Goal: Task Accomplishment & Management: Manage account settings

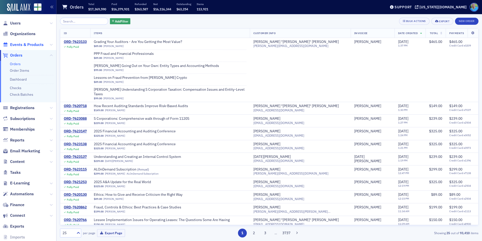
click at [23, 45] on span "Events & Products" at bounding box center [27, 45] width 34 height 6
click at [85, 21] on input "search" at bounding box center [84, 21] width 48 height 7
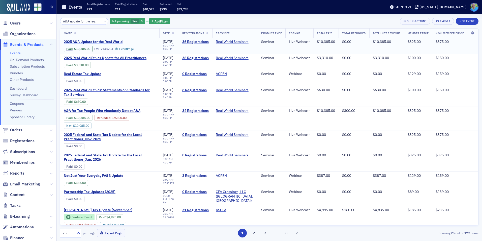
type input "A&A update for the real"
click at [95, 42] on span "2025 A&A Update for the Real World" at bounding box center [106, 42] width 85 height 5
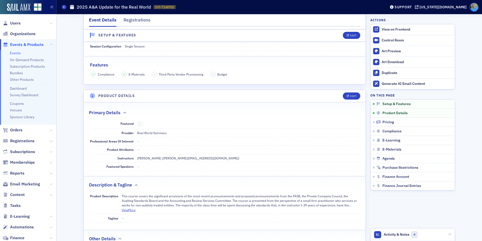
scroll to position [76, 0]
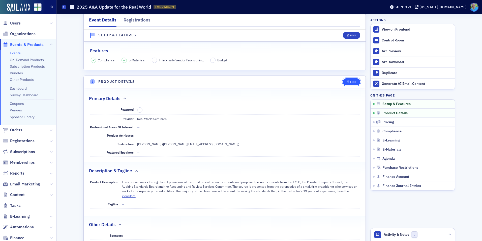
click at [343, 81] on button "Edit" at bounding box center [351, 81] width 17 height 7
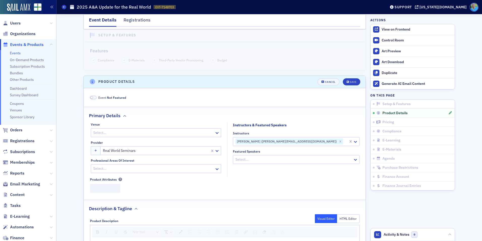
scroll to position [122, 0]
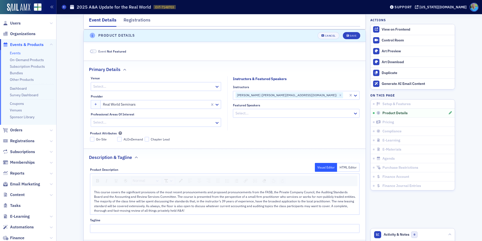
click at [91, 51] on span at bounding box center [92, 51] width 3 height 3
click at [350, 35] on div "Save" at bounding box center [353, 35] width 7 height 3
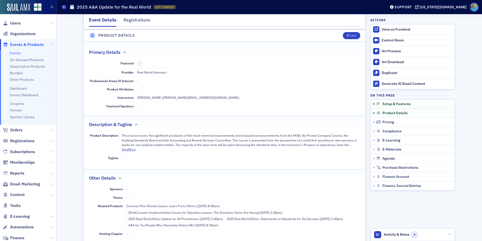
click at [11, 52] on link "Events" at bounding box center [15, 53] width 11 height 5
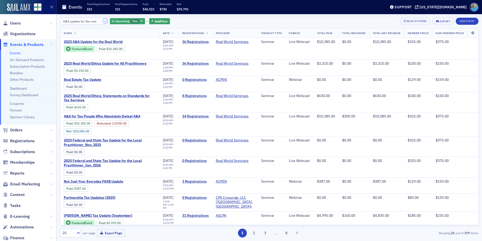
click at [103, 20] on button "×" at bounding box center [105, 21] width 5 height 5
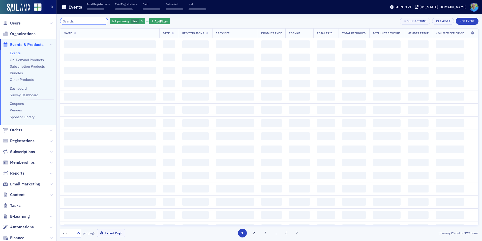
click at [99, 20] on input "search" at bounding box center [84, 21] width 48 height 7
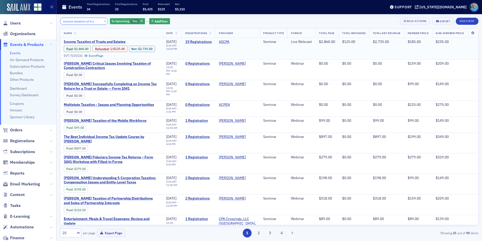
type input "income taxation of tru"
click at [104, 41] on span "Income Taxation of Trusts and Estates" at bounding box center [106, 42] width 85 height 5
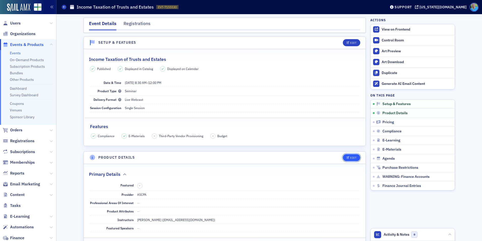
click at [350, 157] on div "Edit" at bounding box center [353, 157] width 6 height 3
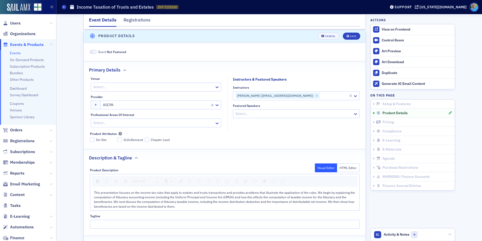
scroll to position [122, 0]
click at [94, 50] on span at bounding box center [93, 51] width 7 height 4
click at [347, 36] on icon "submit" at bounding box center [348, 35] width 3 height 3
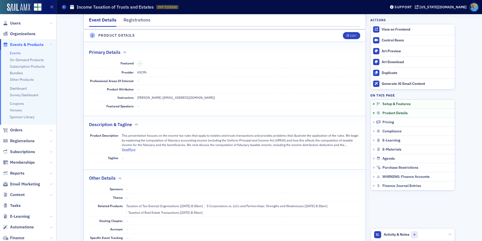
click at [17, 52] on link "Events" at bounding box center [15, 53] width 11 height 5
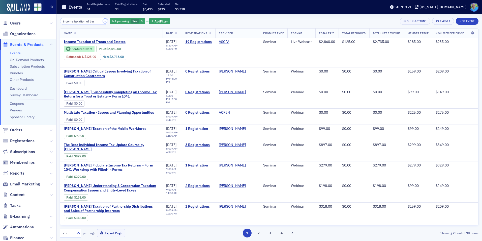
click at [103, 21] on button "×" at bounding box center [105, 21] width 5 height 5
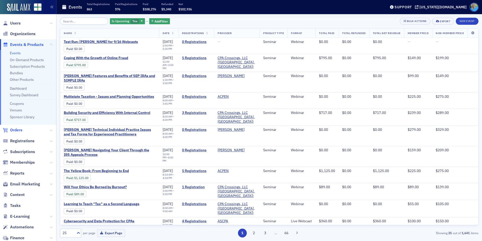
click at [20, 129] on span "Orders" at bounding box center [16, 130] width 12 height 6
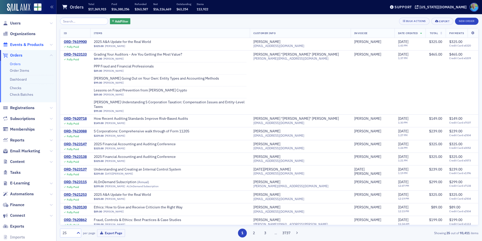
click at [24, 43] on span "Events & Products" at bounding box center [27, 45] width 34 height 6
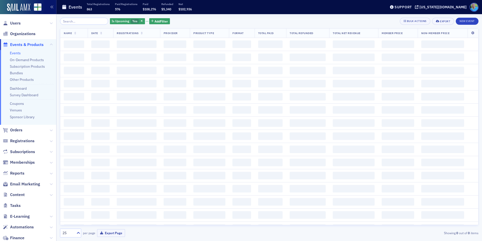
click at [80, 22] on input "search" at bounding box center [84, 21] width 48 height 7
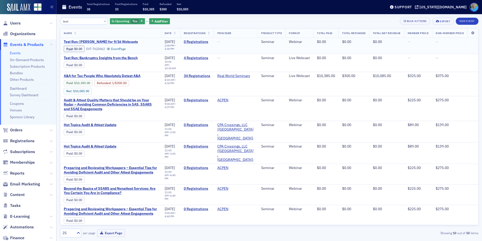
type input "test"
click at [111, 43] on span "Test Run: Marc Hamilton for 9/16 Webcasts" at bounding box center [106, 42] width 85 height 5
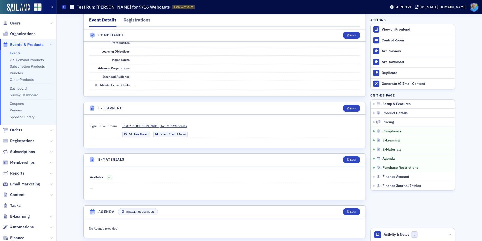
scroll to position [605, 0]
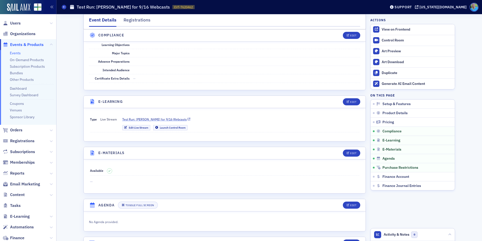
click at [153, 118] on span "Test Run: Marc Hamilton for 9/16 Webcasts" at bounding box center [154, 119] width 65 height 5
click at [401, 40] on div "Control Room" at bounding box center [417, 40] width 71 height 5
drag, startPoint x: 21, startPoint y: 52, endPoint x: 18, endPoint y: 53, distance: 3.2
click at [20, 52] on li "Events" at bounding box center [32, 53] width 44 height 5
click at [18, 53] on link "Events" at bounding box center [15, 53] width 11 height 5
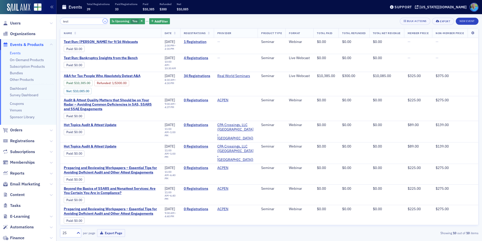
click at [103, 23] on button "×" at bounding box center [105, 21] width 5 height 5
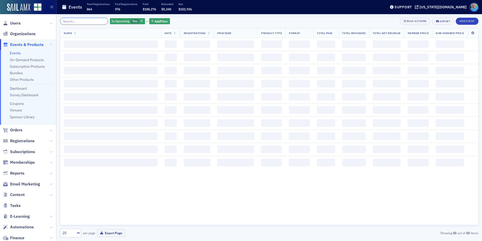
click at [91, 22] on input "search" at bounding box center [84, 21] width 48 height 7
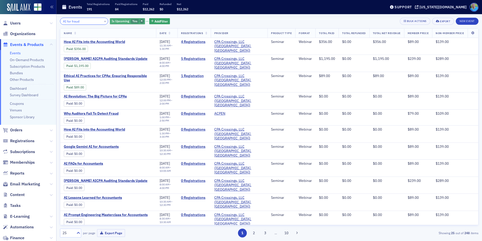
type input "AI for fraud"
click at [141, 21] on icon "button" at bounding box center [142, 21] width 2 height 3
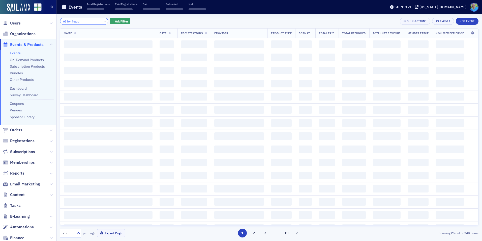
click at [86, 23] on input "AI for fraud" at bounding box center [84, 21] width 48 height 7
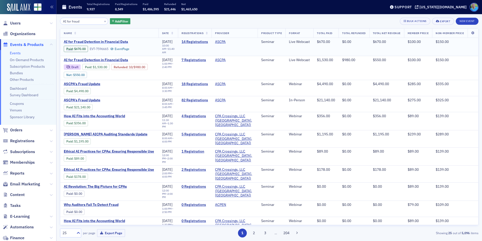
click at [108, 41] on span "AI for Fraud Detection in Financial Data" at bounding box center [106, 42] width 85 height 5
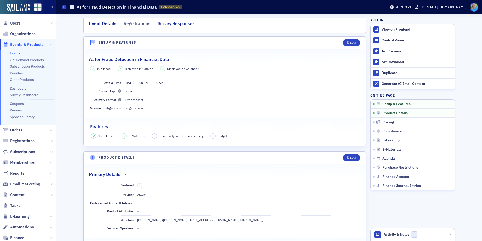
click at [175, 25] on div "Survey Responses" at bounding box center [176, 24] width 37 height 9
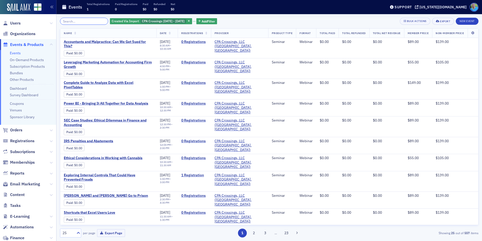
click at [66, 22] on input "search" at bounding box center [84, 21] width 48 height 7
drag, startPoint x: 192, startPoint y: 21, endPoint x: 185, endPoint y: 21, distance: 6.8
click at [190, 21] on icon "button" at bounding box center [189, 21] width 2 height 3
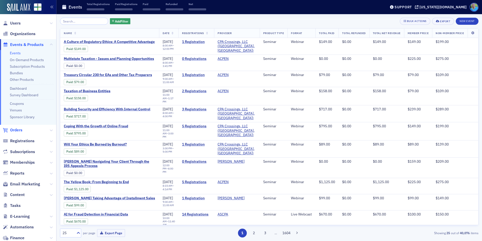
click at [16, 128] on span "Orders" at bounding box center [16, 130] width 12 height 6
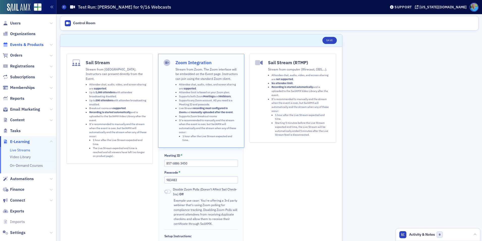
click at [24, 42] on span "Events & Products" at bounding box center [27, 45] width 34 height 6
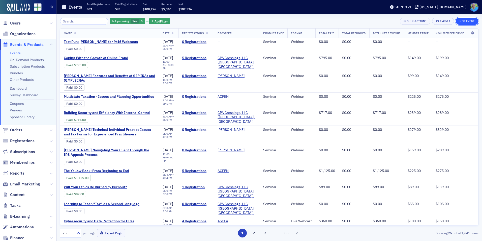
click at [468, 22] on button "New Event" at bounding box center [467, 21] width 23 height 7
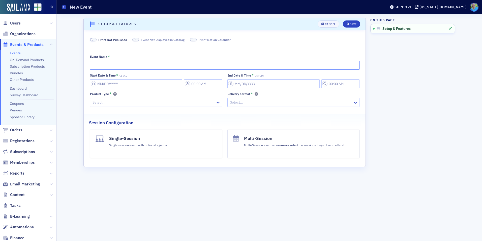
click at [134, 68] on input "Event Name *" at bounding box center [225, 65] width 270 height 9
type input "Test Run: Marc H."
click at [95, 39] on span at bounding box center [93, 40] width 7 height 4
click at [330, 25] on div "Cancel" at bounding box center [330, 24] width 11 height 3
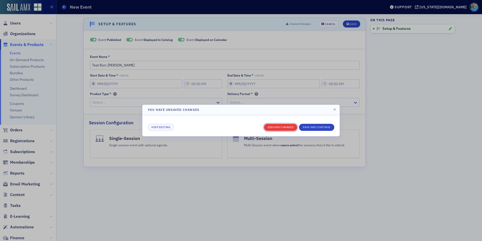
click at [288, 126] on button "Discard changes" at bounding box center [280, 127] width 33 height 7
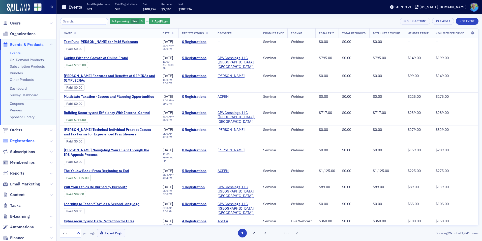
click at [25, 140] on span "Registrations" at bounding box center [22, 141] width 24 height 6
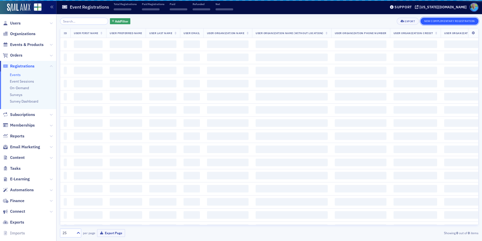
click at [432, 19] on button "New Complimentary Registration" at bounding box center [450, 21] width 58 height 7
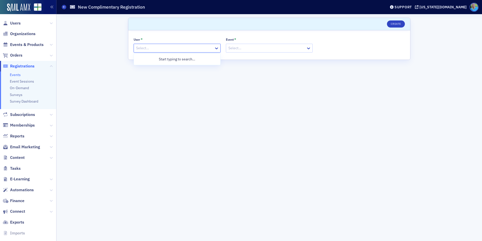
click at [166, 48] on div at bounding box center [175, 48] width 78 height 6
type input "sarah lowery"
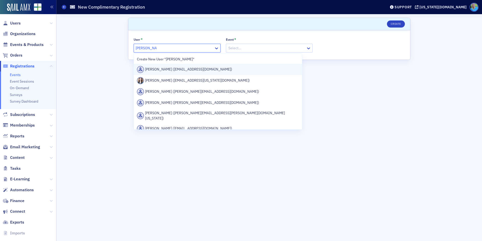
click at [170, 71] on div "Sarah Lowery (sarahlowery2001@gmail.com)" at bounding box center [218, 69] width 162 height 7
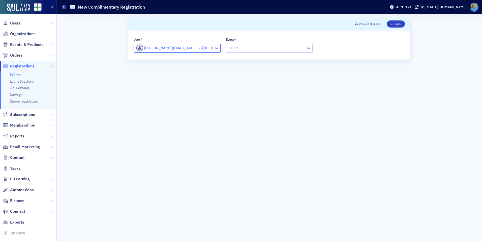
click at [263, 46] on div at bounding box center [267, 48] width 78 height 6
type input "test run"
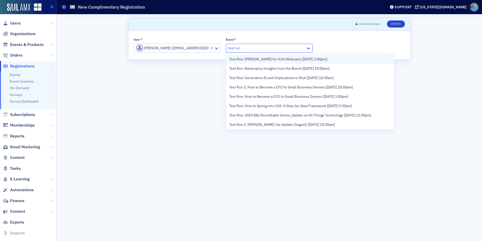
click at [263, 59] on span "Test Run: Marc Hamilton for 9/16 Webcasts [9/15/2025 2:00pm]" at bounding box center [278, 58] width 98 height 5
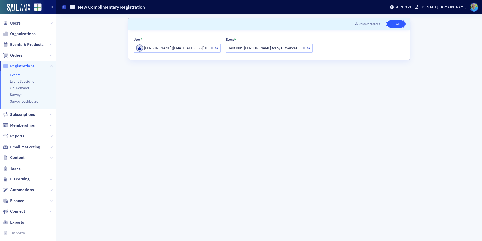
click at [396, 22] on button "Create" at bounding box center [396, 23] width 18 height 7
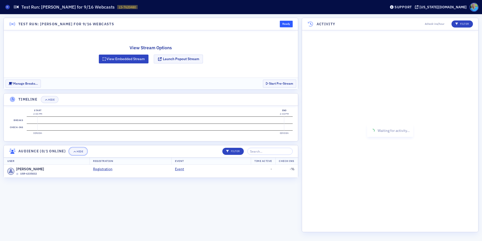
click at [76, 152] on icon "button" at bounding box center [74, 151] width 3 height 3
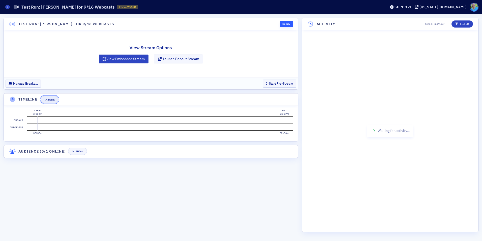
click at [51, 97] on button "Hide" at bounding box center [50, 99] width 18 height 7
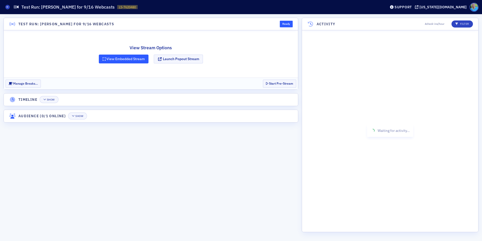
click at [120, 61] on button "View Embedded Stream" at bounding box center [124, 58] width 50 height 9
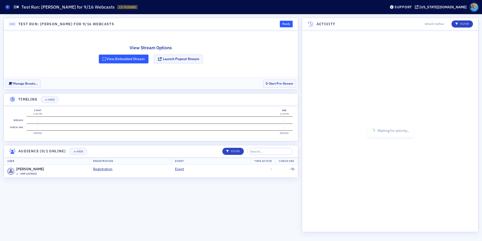
click at [119, 59] on button "View Embedded Stream" at bounding box center [124, 58] width 50 height 9
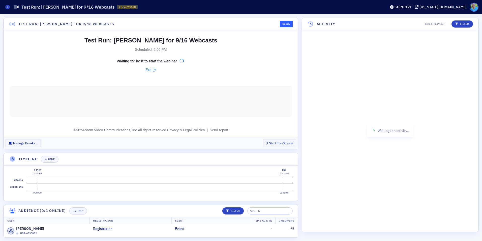
click at [290, 21] on div "Ready" at bounding box center [286, 24] width 13 height 7
click at [288, 24] on div "Ready" at bounding box center [286, 24] width 13 height 7
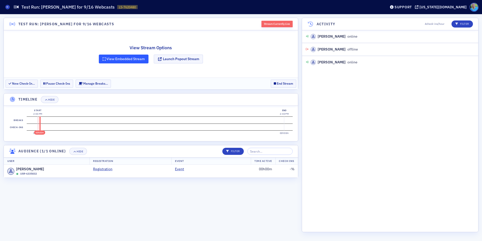
click at [122, 56] on button "View Embedded Stream" at bounding box center [124, 58] width 50 height 9
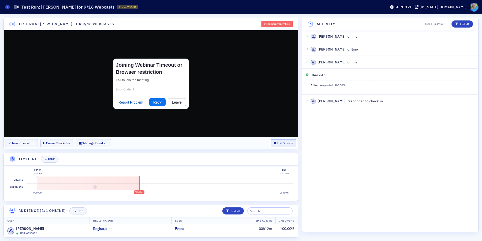
click at [278, 144] on button "End Stream" at bounding box center [283, 143] width 25 height 8
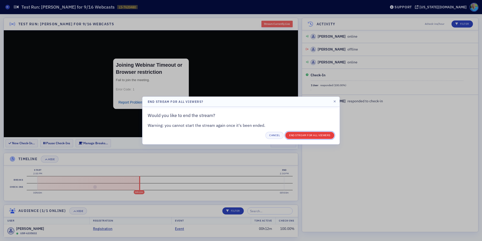
click at [302, 133] on button "End Stream for all Viewers" at bounding box center [310, 135] width 49 height 7
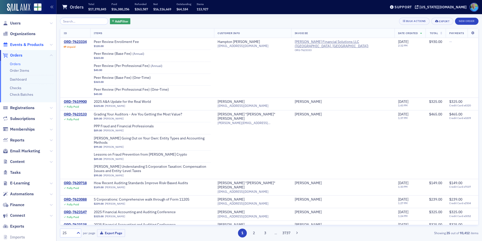
click at [25, 45] on span "Events & Products" at bounding box center [27, 45] width 34 height 6
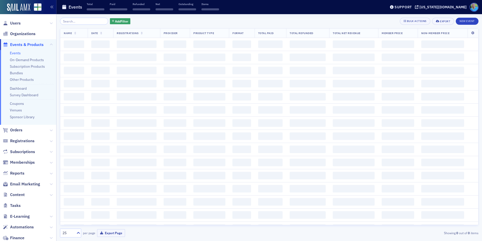
click at [80, 20] on input "search" at bounding box center [84, 21] width 48 height 7
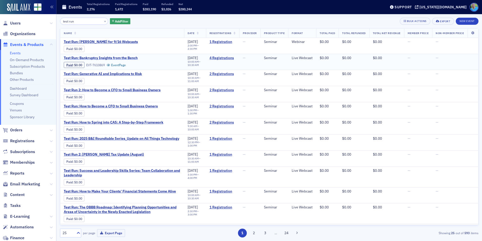
type input "test run"
click at [127, 56] on span "Test Run: Bankruptcy Insights from the Bench" at bounding box center [106, 58] width 85 height 5
click at [103, 21] on button "×" at bounding box center [105, 21] width 5 height 5
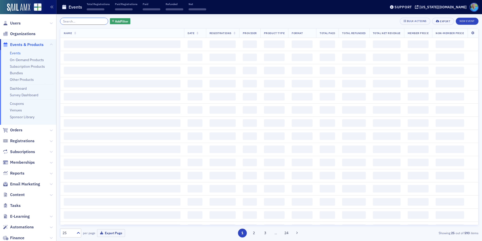
click at [94, 21] on input "search" at bounding box center [84, 21] width 48 height 7
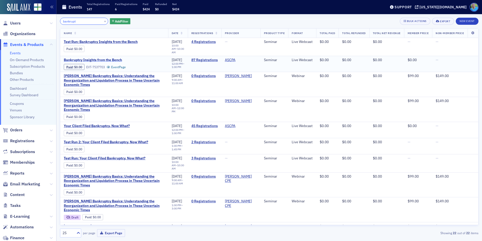
type input "bankrupt"
click at [116, 58] on span "Bankruptcy Insights from the Bench" at bounding box center [106, 60] width 85 height 5
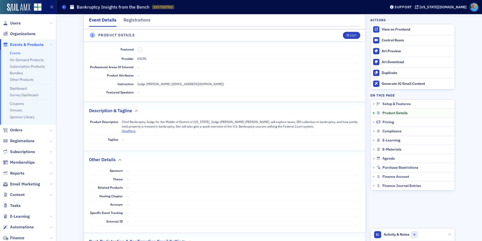
scroll to position [151, 0]
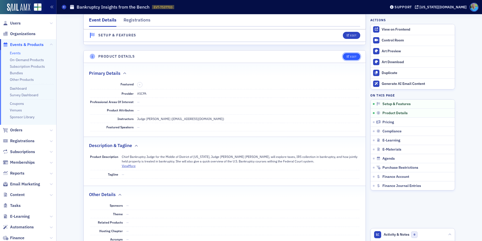
click at [348, 56] on icon "button" at bounding box center [348, 56] width 3 height 3
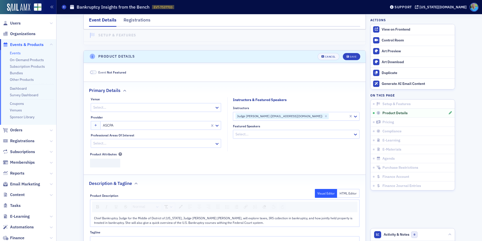
scroll to position [122, 0]
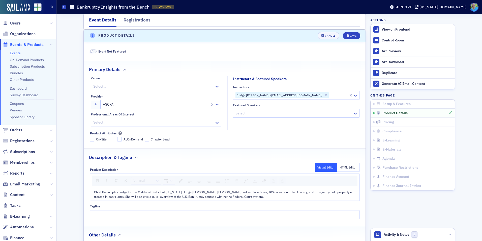
click at [329, 97] on div at bounding box center [338, 95] width 19 height 6
type input "joyia davis"
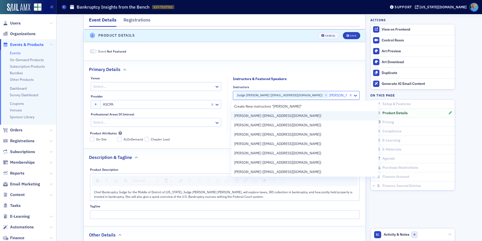
click at [319, 111] on div "Joyia Davis (jdavis@thejohnsoninstitute.org)" at bounding box center [304, 115] width 147 height 9
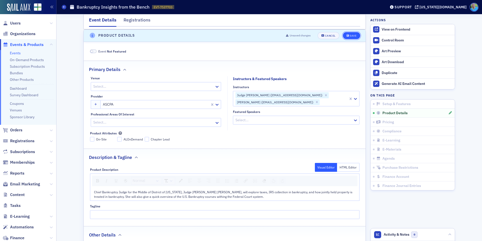
click at [352, 35] on div "Save" at bounding box center [353, 35] width 7 height 3
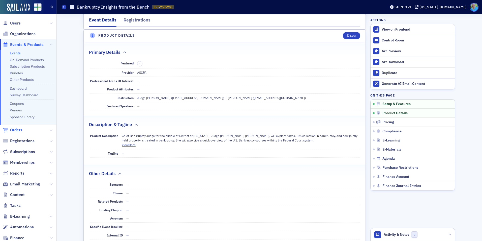
click at [15, 129] on span "Orders" at bounding box center [16, 130] width 12 height 6
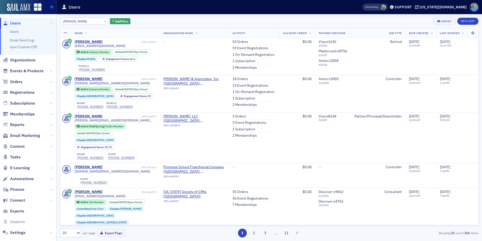
type input "[PERSON_NAME]"
click at [103, 21] on button "×" at bounding box center [105, 21] width 5 height 5
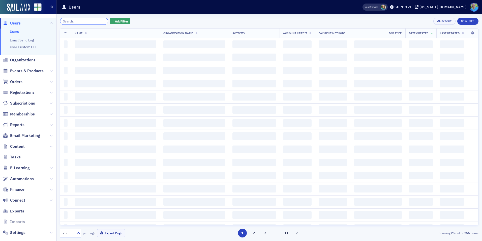
click at [90, 22] on input "search" at bounding box center [84, 21] width 48 height 7
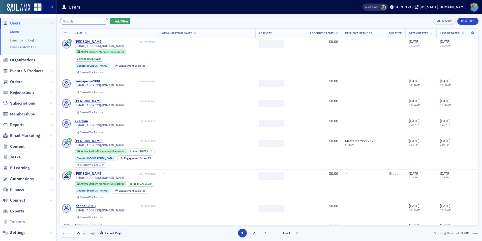
paste input "[PERSON_NAME][EMAIL_ADDRESS][DOMAIN_NAME]"
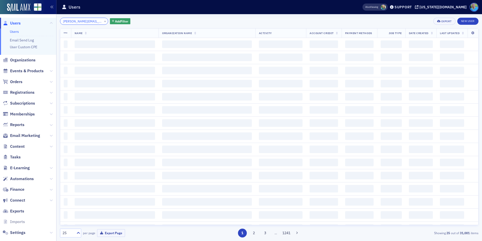
scroll to position [0, 5]
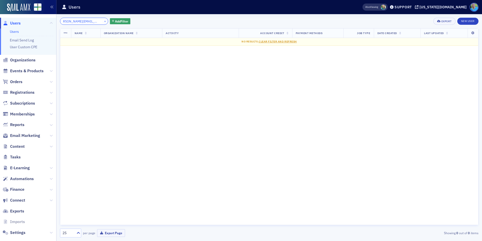
type input "[PERSON_NAME][EMAIL_ADDRESS][DOMAIN_NAME]"
click at [103, 21] on button "×" at bounding box center [105, 21] width 5 height 5
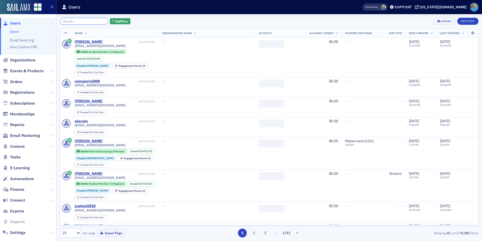
click at [77, 22] on input "search" at bounding box center [84, 21] width 48 height 7
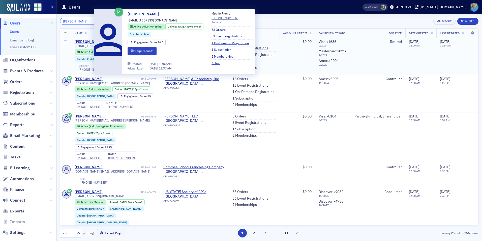
type input "[PERSON_NAME]"
click at [90, 41] on div "[PERSON_NAME]" at bounding box center [89, 42] width 28 height 5
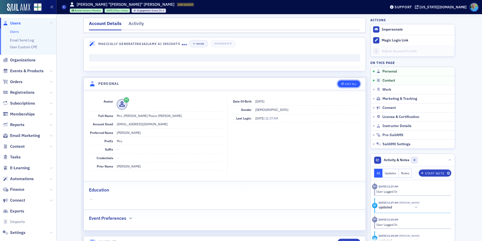
click at [353, 84] on div "Edit All" at bounding box center [351, 83] width 12 height 3
select select "US"
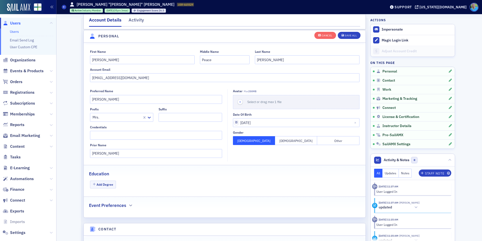
scroll to position [59, 0]
drag, startPoint x: 132, startPoint y: 77, endPoint x: 76, endPoint y: 77, distance: 55.7
paste input "enee.ryan827@gmail"
type input "renee.ryan827@gmail.com"
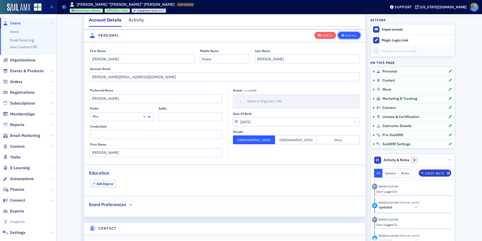
click at [354, 34] on div "Save All" at bounding box center [351, 35] width 12 height 3
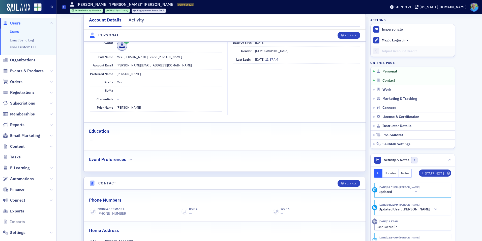
click at [14, 33] on link "Users" at bounding box center [14, 31] width 9 height 5
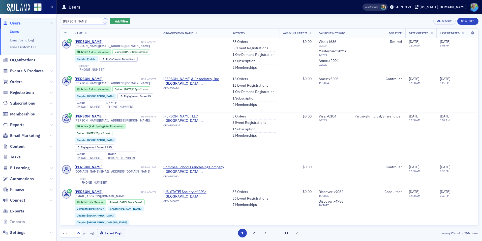
click at [103, 22] on button "×" at bounding box center [105, 21] width 5 height 5
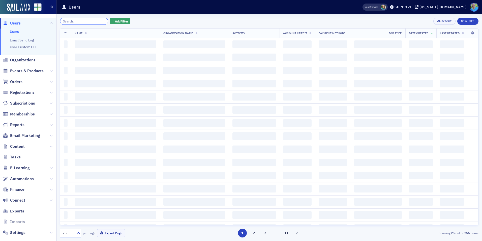
click at [97, 22] on input "search" at bounding box center [84, 21] width 48 height 7
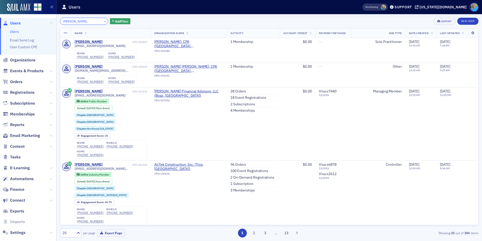
type input "mark ellis"
click at [103, 21] on button "×" at bounding box center [105, 21] width 5 height 5
click at [99, 21] on input "search" at bounding box center [84, 21] width 48 height 7
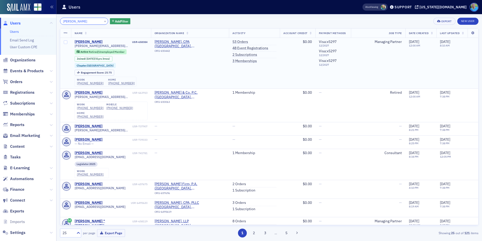
type input "bobby baker"
click at [93, 40] on div "Bobby Baker" at bounding box center [89, 42] width 28 height 5
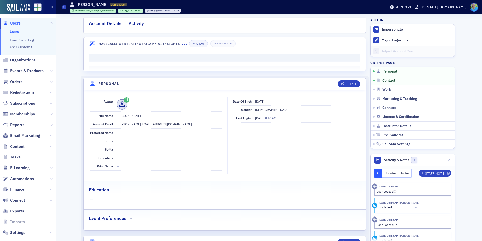
click at [129, 25] on div "Activity" at bounding box center [136, 24] width 15 height 9
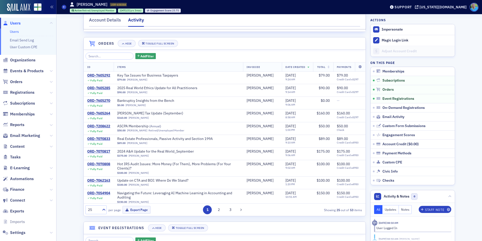
scroll to position [177, 0]
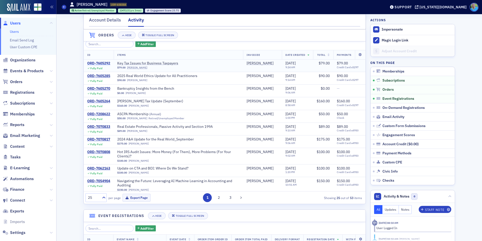
click at [104, 66] on div "ORD-7605292" at bounding box center [98, 63] width 23 height 5
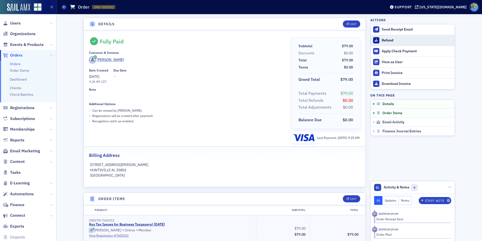
click at [387, 38] on button "Refund" at bounding box center [413, 40] width 84 height 11
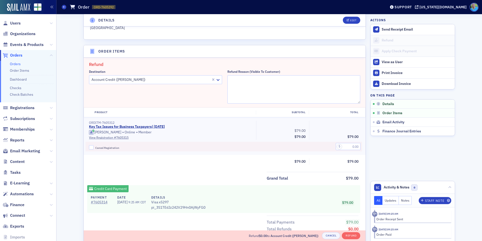
scroll to position [176, 0]
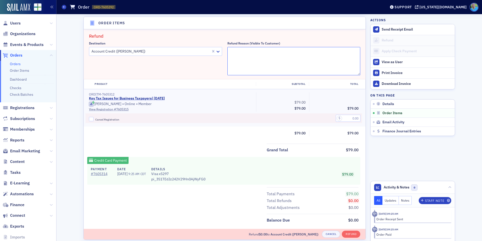
click at [269, 55] on textarea "Refund Reason (Visible to Customer)" at bounding box center [293, 61] width 133 height 28
type textarea "Medical emergency with wife"
drag, startPoint x: 90, startPoint y: 119, endPoint x: 106, endPoint y: 117, distance: 16.3
click at [90, 119] on input "Cancel Registration" at bounding box center [91, 119] width 5 height 5
checkbox input "true"
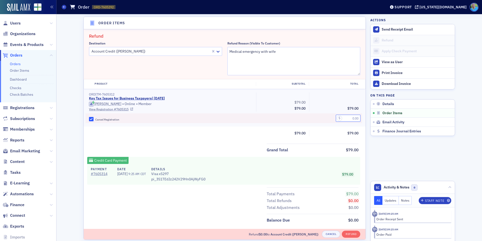
click at [343, 119] on input "text" at bounding box center [348, 118] width 25 height 7
type input "79.00"
click at [351, 232] on button "Refund" at bounding box center [351, 233] width 18 height 7
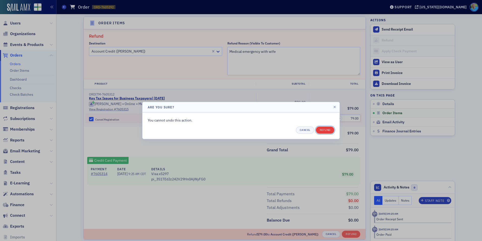
click at [324, 130] on button "Refund" at bounding box center [325, 129] width 18 height 7
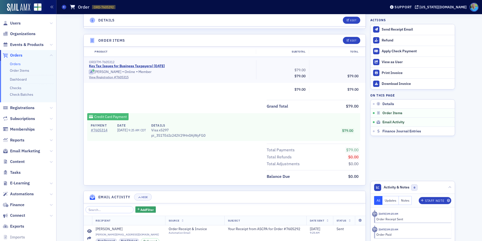
scroll to position [90, 0]
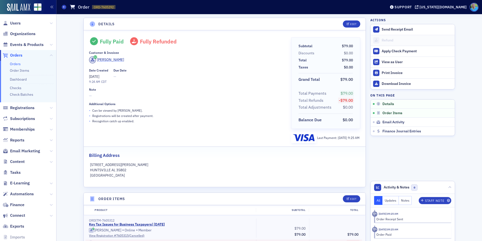
click at [106, 56] on span "Bobby Baker" at bounding box center [106, 59] width 35 height 7
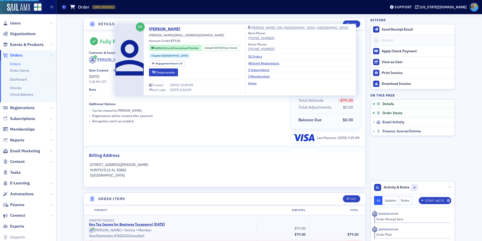
click at [106, 56] on span "Bobby Baker" at bounding box center [106, 59] width 35 height 7
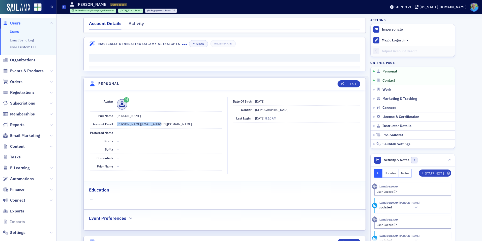
drag, startPoint x: 156, startPoint y: 124, endPoint x: 115, endPoint y: 122, distance: 41.7
click at [117, 122] on dd "bobby@outdoorlinkinc.com" at bounding box center [169, 124] width 105 height 8
copy dd "bobby@outdoorlinkinc.com"
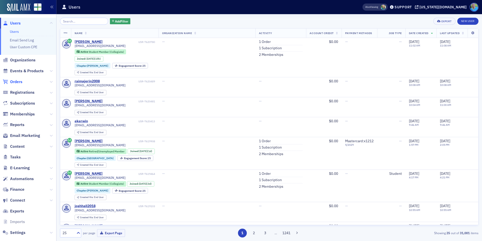
click at [16, 82] on span "Orders" at bounding box center [16, 82] width 12 height 6
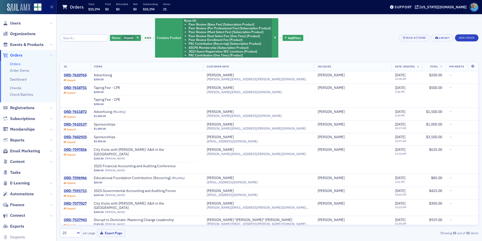
click at [18, 9] on img at bounding box center [18, 8] width 23 height 8
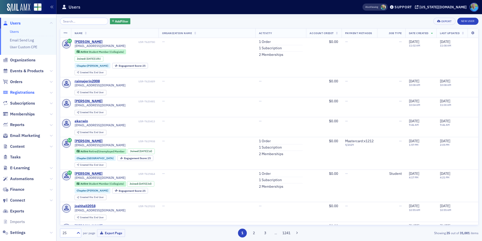
click at [30, 92] on span "Registrations" at bounding box center [22, 93] width 24 height 6
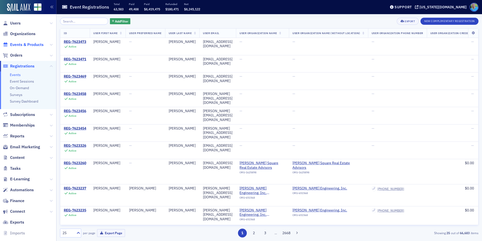
click at [34, 46] on span "Events & Products" at bounding box center [27, 45] width 34 height 6
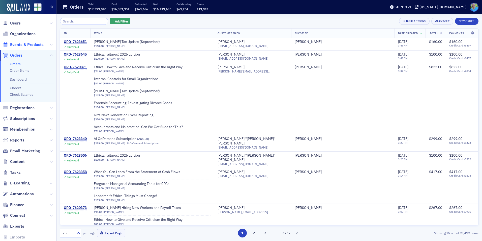
click at [26, 42] on span "Events & Products" at bounding box center [27, 45] width 34 height 6
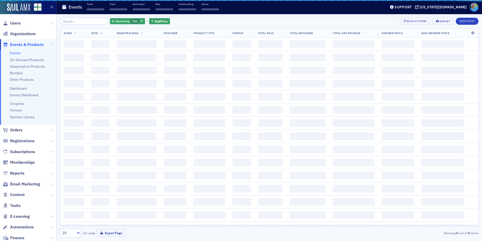
click at [70, 21] on input "search" at bounding box center [84, 21] width 48 height 7
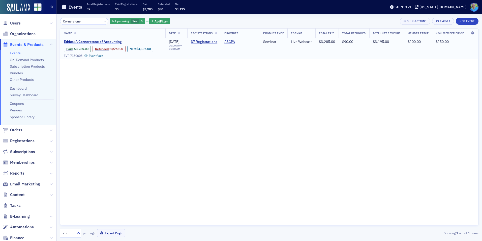
type input "Cornerstone"
click at [95, 41] on span "Ethics: A Cornerstone of Accounting" at bounding box center [106, 42] width 85 height 5
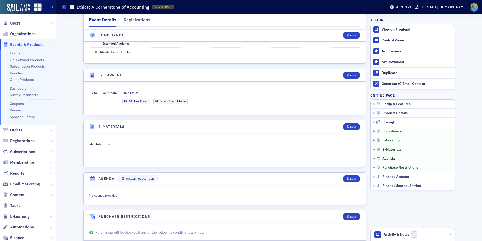
scroll to position [631, 0]
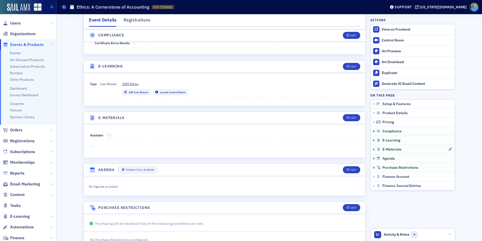
click at [385, 147] on link "E-Materials" at bounding box center [413, 149] width 84 height 9
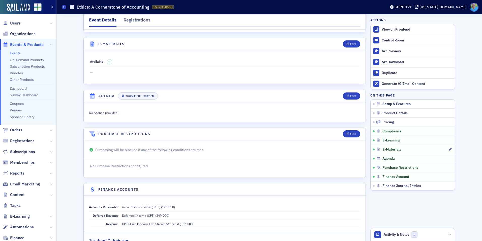
scroll to position [712, 0]
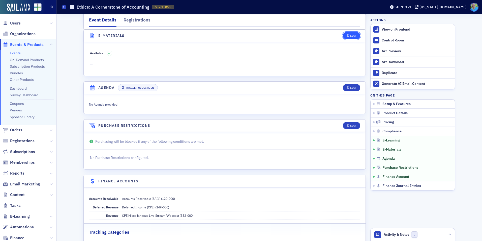
click at [350, 35] on div "Edit" at bounding box center [353, 35] width 6 height 3
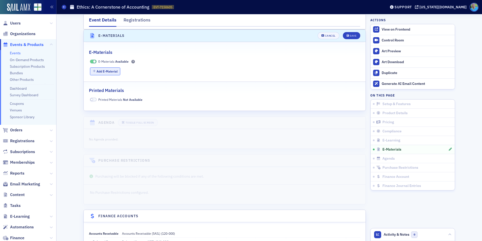
click at [115, 69] on button "Add E-Material" at bounding box center [105, 71] width 31 height 8
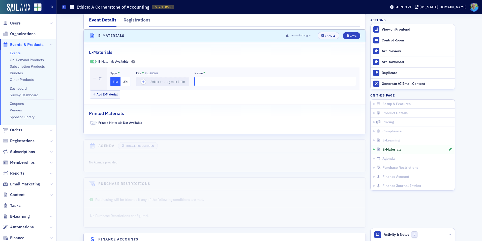
click at [210, 83] on input "Name *" at bounding box center [275, 81] width 162 height 9
type input "PPT"
click at [142, 81] on icon "button" at bounding box center [143, 81] width 5 height 5
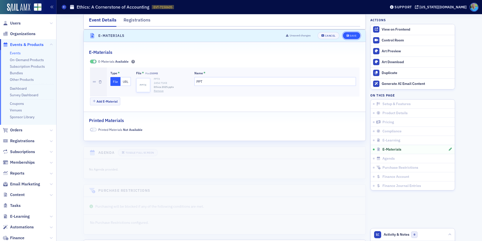
click at [348, 34] on button "Save" at bounding box center [351, 35] width 17 height 7
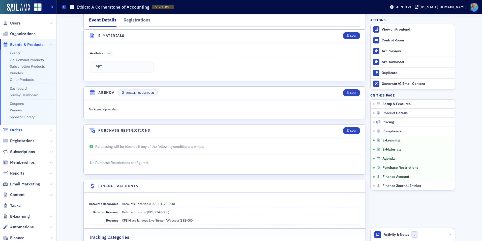
click at [21, 128] on span "Orders" at bounding box center [16, 130] width 12 height 6
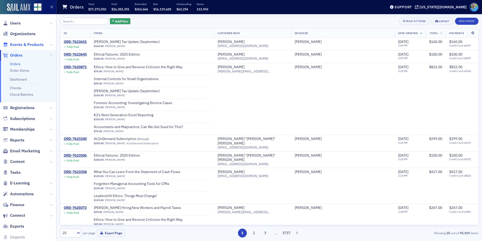
click at [24, 45] on span "Events & Products" at bounding box center [27, 45] width 34 height 6
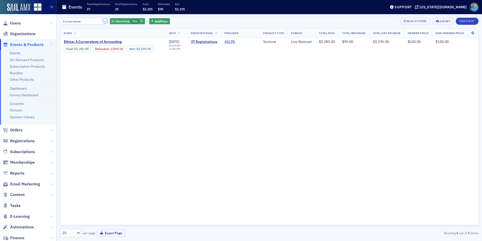
click at [103, 22] on button "×" at bounding box center [105, 21] width 5 height 5
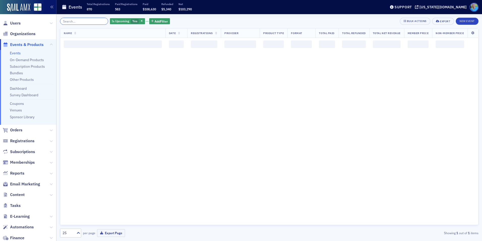
click at [96, 22] on input "search" at bounding box center [84, 21] width 48 height 7
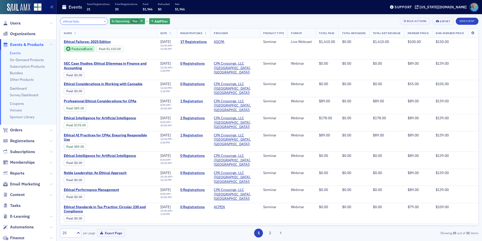
type input "ethical failu"
click at [103, 21] on button "×" at bounding box center [105, 21] width 5 height 5
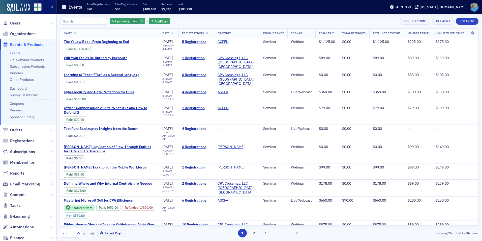
click at [35, 44] on span "Events & Products" at bounding box center [27, 45] width 34 height 6
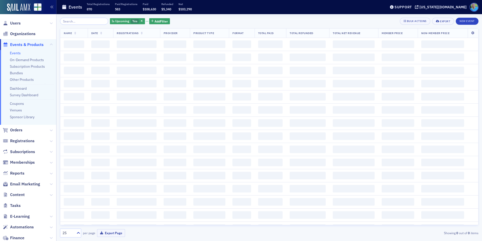
click at [75, 22] on input "search" at bounding box center [84, 21] width 48 height 7
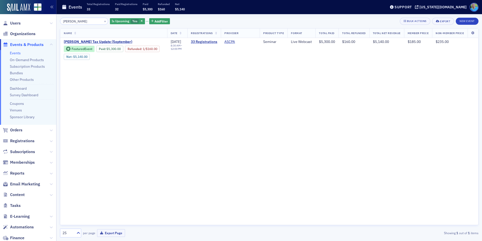
type input "lisa mckinn"
click at [11, 131] on span "Orders" at bounding box center [16, 130] width 12 height 6
